Goal: Entertainment & Leisure: Browse casually

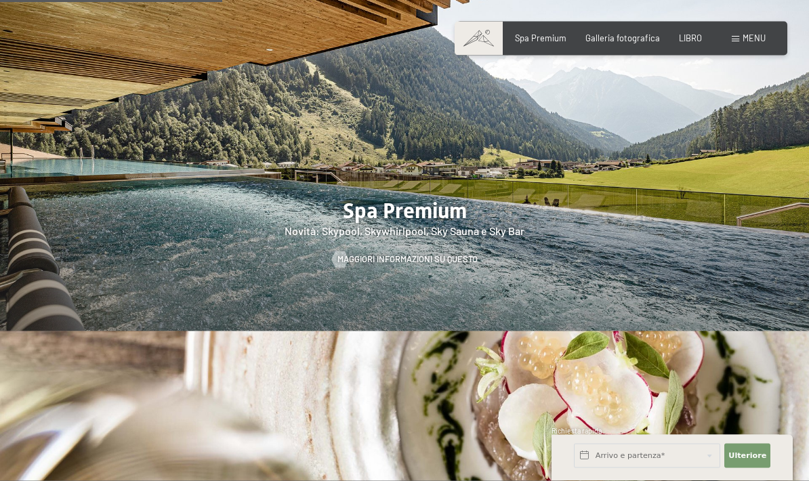
scroll to position [1491, 0]
click at [640, 34] on font "Galleria fotografica" at bounding box center [622, 38] width 74 height 11
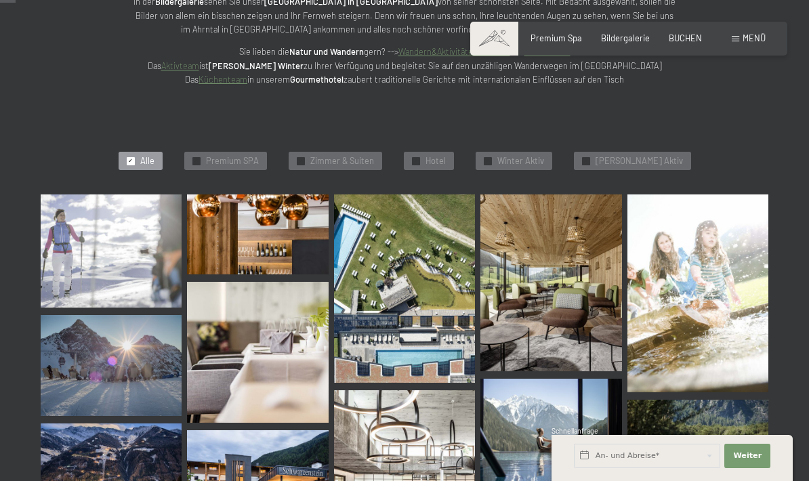
click at [573, 266] on img at bounding box center [550, 282] width 141 height 176
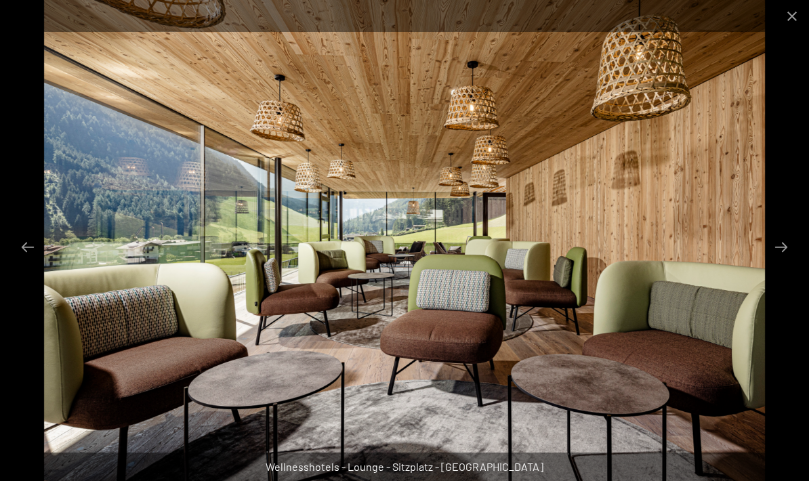
scroll to position [276, 0]
click at [786, 246] on button "Next slide" at bounding box center [781, 247] width 28 height 26
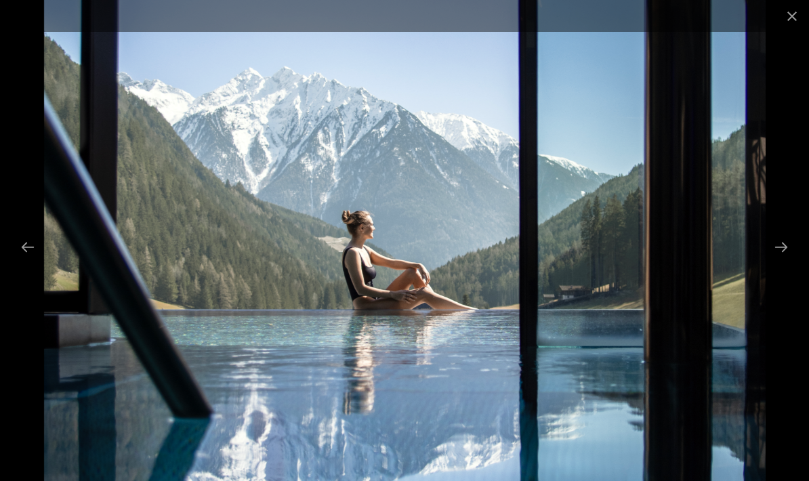
click at [787, 244] on button "Next slide" at bounding box center [781, 247] width 28 height 26
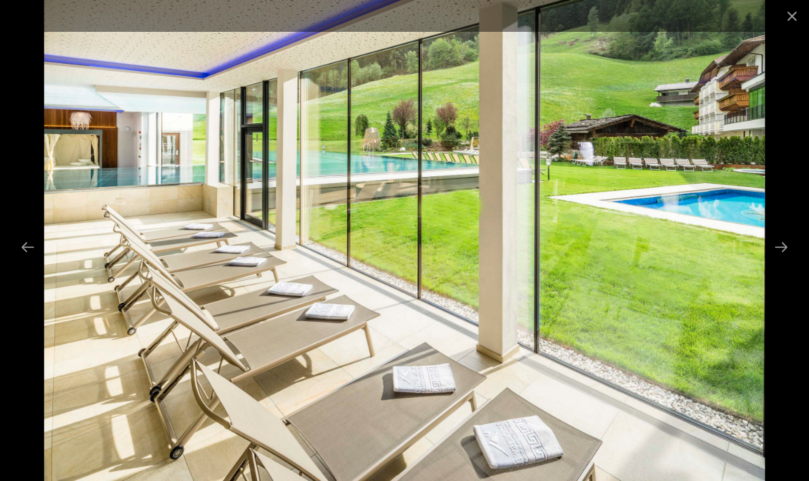
click at [782, 243] on button "Next slide" at bounding box center [781, 247] width 28 height 26
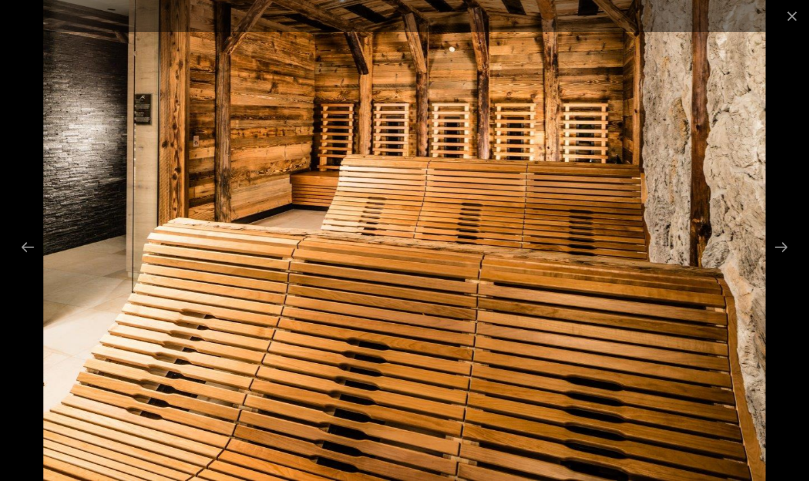
click at [775, 242] on button "Next slide" at bounding box center [781, 247] width 28 height 26
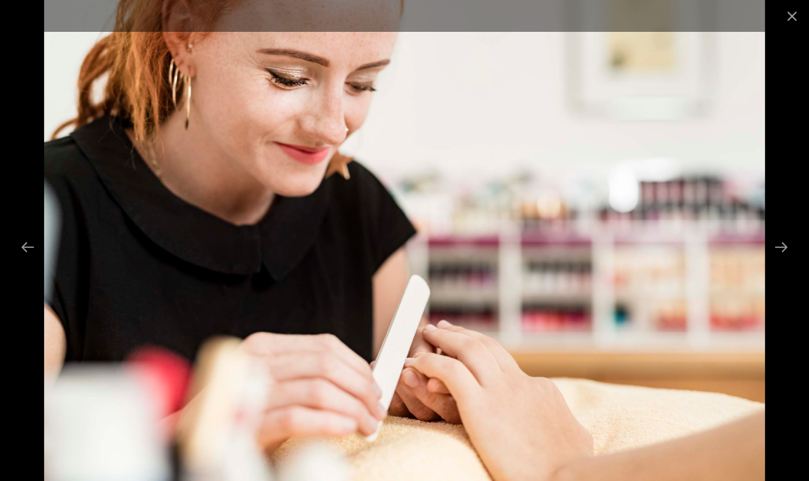
click at [772, 244] on button "Next slide" at bounding box center [781, 247] width 28 height 26
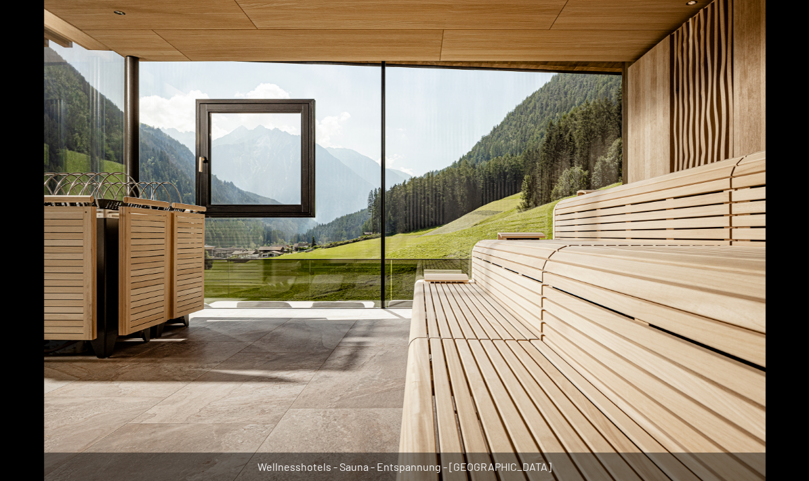
click at [782, 242] on button "Next slide" at bounding box center [787, 247] width 28 height 26
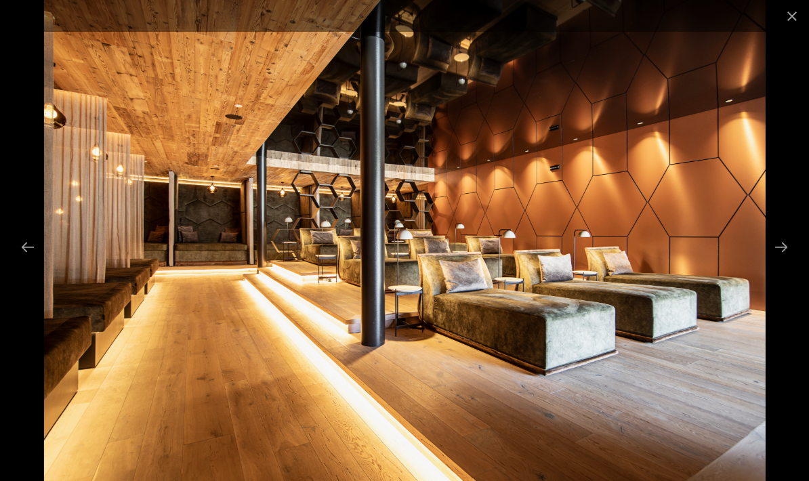
click at [784, 243] on button "Next slide" at bounding box center [781, 247] width 28 height 26
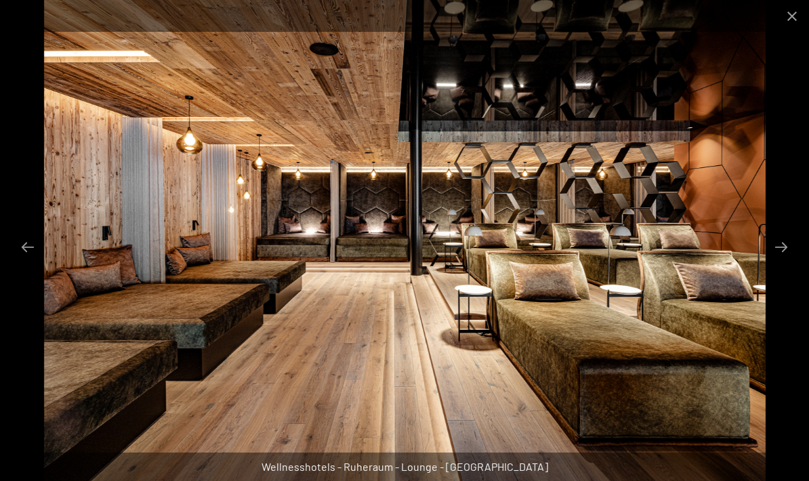
click at [789, 245] on button "Next slide" at bounding box center [781, 247] width 28 height 26
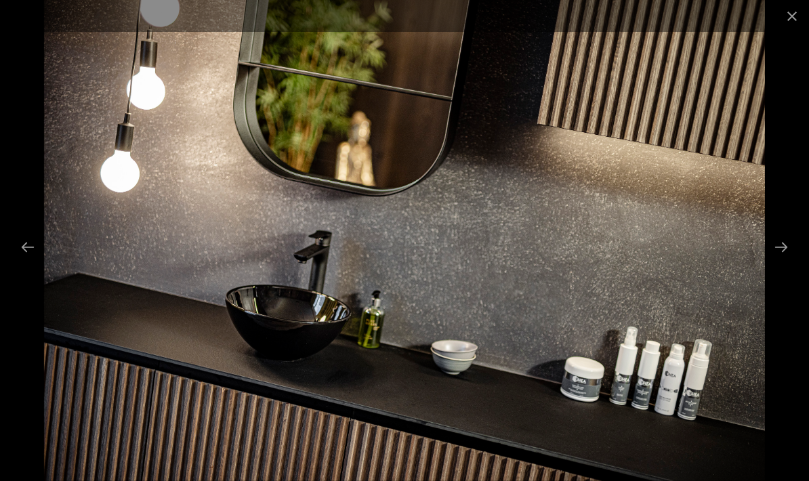
click at [793, 247] on button "Next slide" at bounding box center [781, 247] width 28 height 26
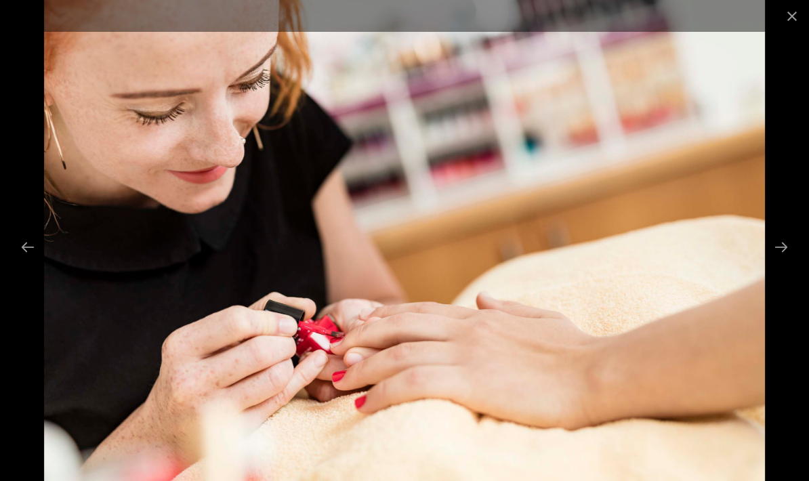
click at [786, 244] on button "Next slide" at bounding box center [781, 247] width 28 height 26
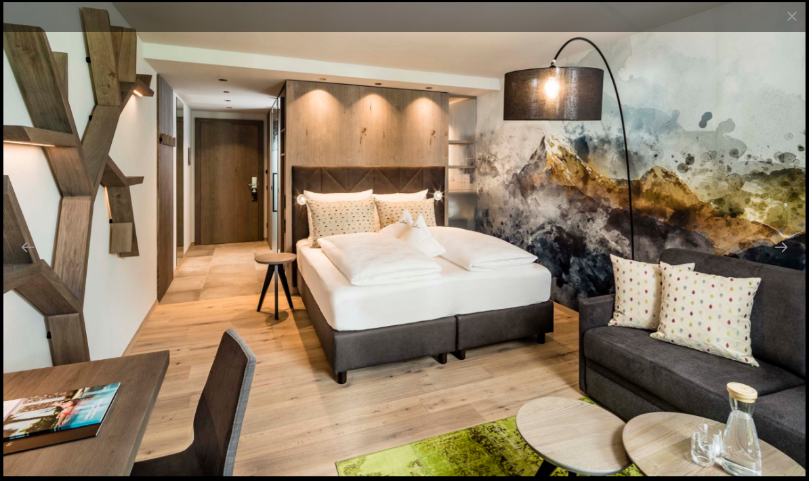
click at [780, 242] on button "Next slide" at bounding box center [781, 247] width 28 height 26
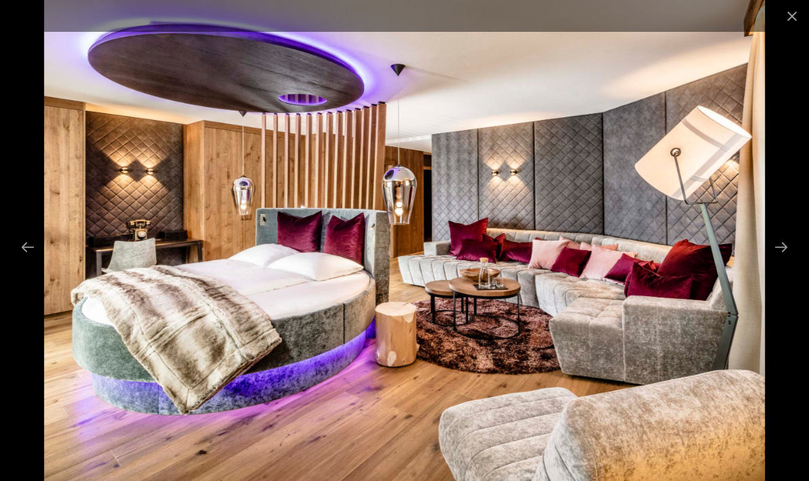
click at [777, 247] on button "Next slide" at bounding box center [781, 247] width 28 height 26
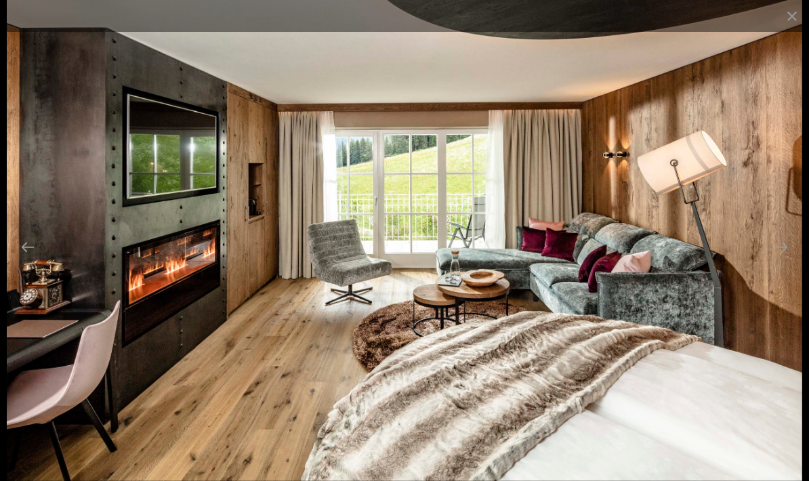
click at [786, 244] on button "Next slide" at bounding box center [781, 247] width 28 height 26
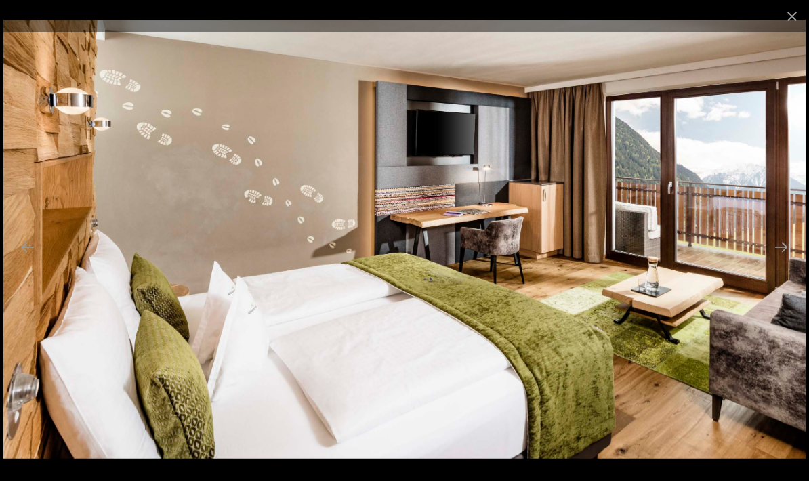
click at [783, 241] on button "Next slide" at bounding box center [781, 247] width 28 height 26
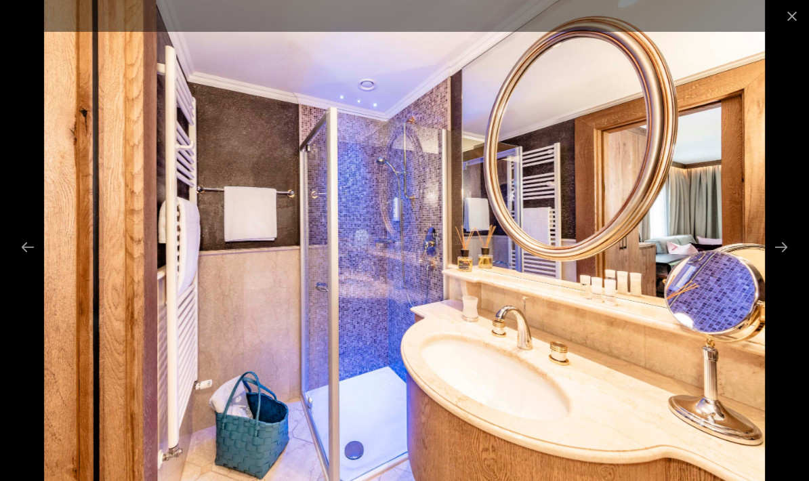
click at [785, 240] on button "Next slide" at bounding box center [781, 247] width 28 height 26
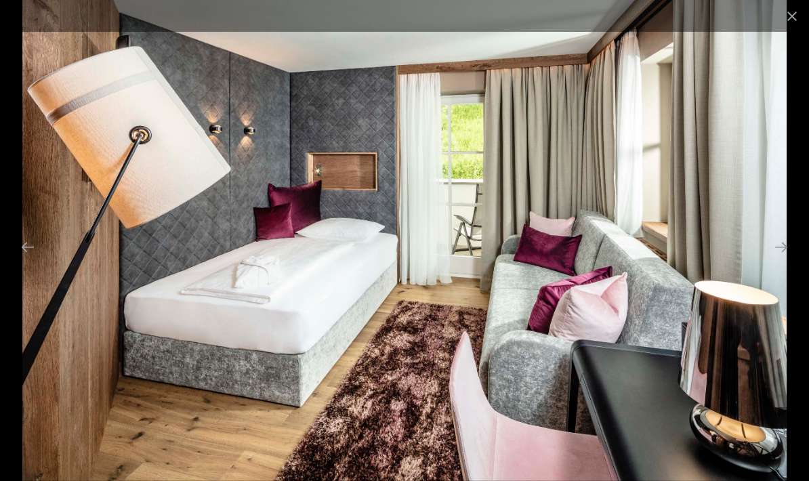
click at [790, 240] on button "Next slide" at bounding box center [781, 247] width 28 height 26
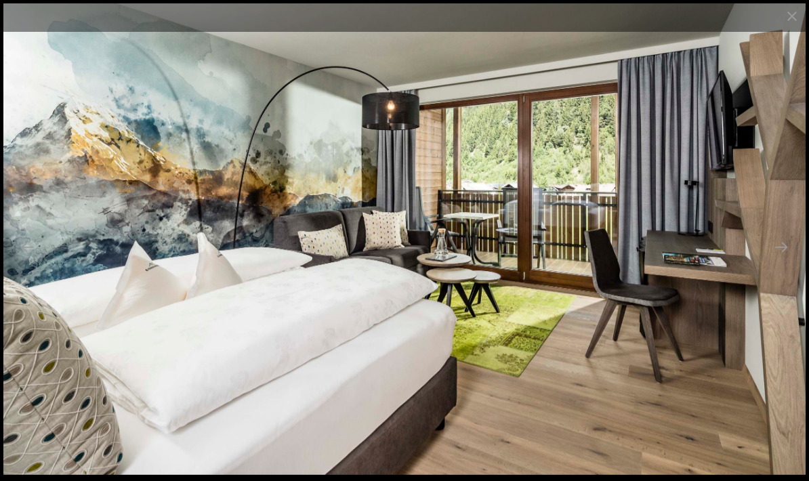
click at [792, 238] on button "Next slide" at bounding box center [781, 247] width 28 height 26
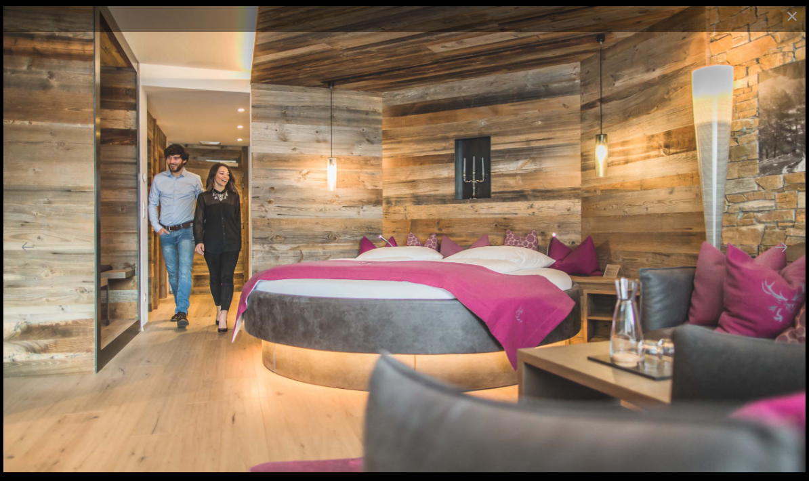
click at [793, 14] on button "Close gallery" at bounding box center [792, 16] width 34 height 32
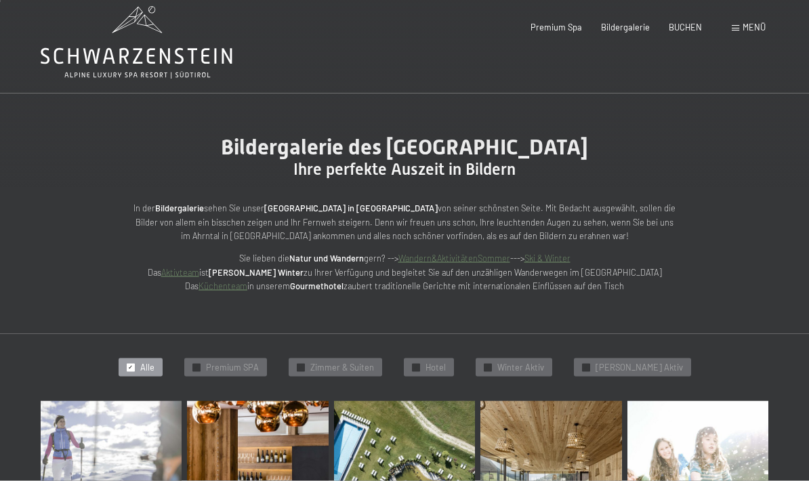
scroll to position [0, 0]
